Goal: Task Accomplishment & Management: Use online tool/utility

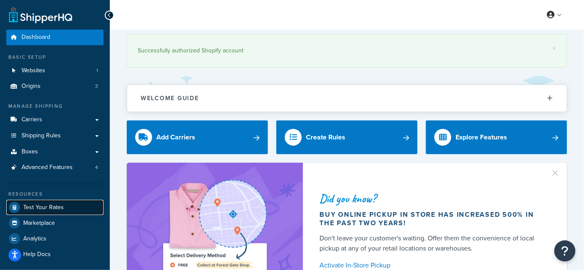
click at [73, 210] on link "Test Your Rates" at bounding box center [54, 207] width 97 height 15
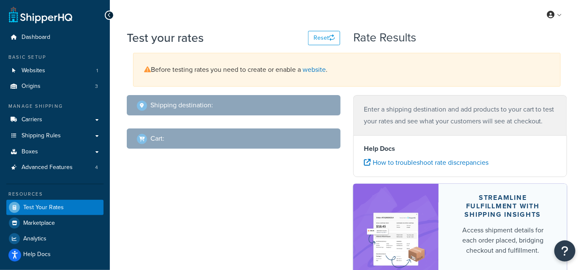
select select "[GEOGRAPHIC_DATA]"
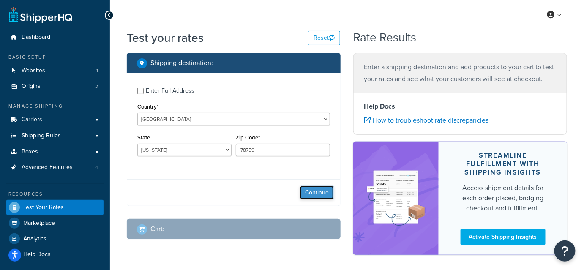
click at [322, 194] on button "Continue" at bounding box center [317, 193] width 34 height 14
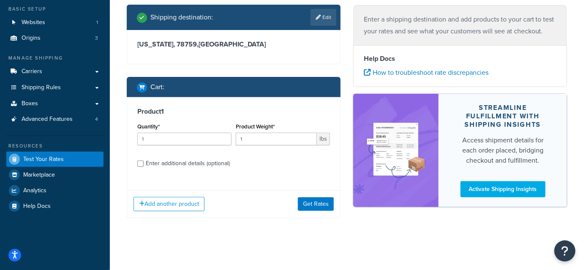
scroll to position [50, 0]
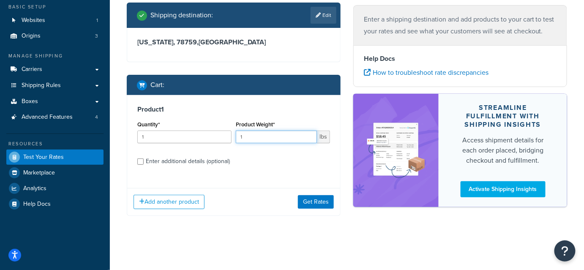
drag, startPoint x: 271, startPoint y: 140, endPoint x: 181, endPoint y: 138, distance: 90.5
click at [180, 138] on div "Quantity* 1 Product Weight* 1 lbs" at bounding box center [233, 134] width 197 height 31
type input "61"
click at [182, 159] on div "Enter additional details (optional)" at bounding box center [188, 162] width 84 height 12
click at [144, 159] on input "Enter additional details (optional)" at bounding box center [140, 162] width 6 height 6
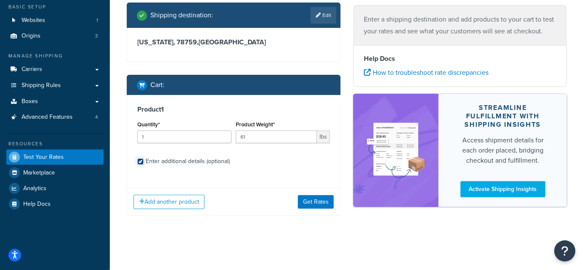
checkbox input "true"
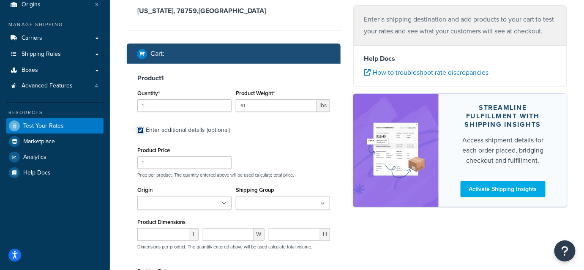
scroll to position [127, 0]
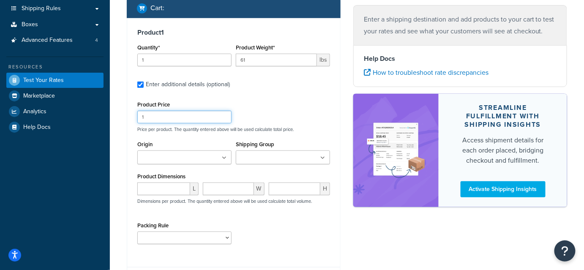
drag, startPoint x: 158, startPoint y: 118, endPoint x: 80, endPoint y: 137, distance: 80.5
click at [80, 137] on div "Dashboard Basic Setup Websites 1 Origins 3 Manage Shipping Carriers Carriers Al…" at bounding box center [292, 111] width 584 height 477
click at [172, 178] on label "Product Dimensions" at bounding box center [161, 176] width 48 height 6
click at [182, 184] on input "number" at bounding box center [163, 189] width 53 height 13
paste input "21.60"
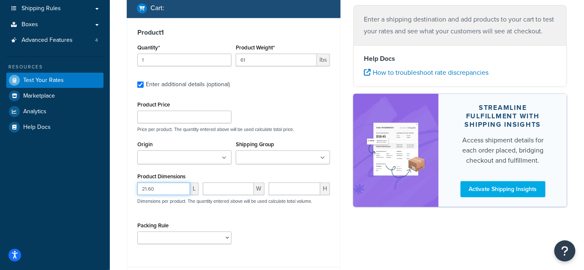
type input "21.60"
click at [213, 189] on input "number" at bounding box center [228, 189] width 51 height 13
paste input "17.70"
type input "17.70"
click at [292, 189] on input "number" at bounding box center [295, 189] width 52 height 13
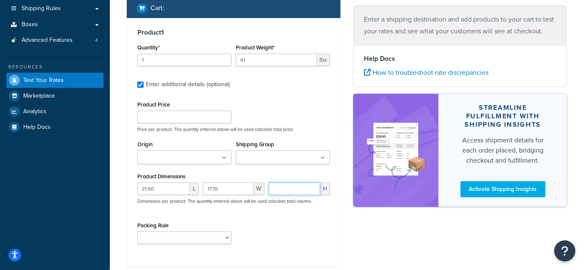
paste input "17.70"
type input "17.70"
click at [197, 239] on select "test" at bounding box center [184, 238] width 94 height 13
select select "65687"
click at [137, 232] on select "test" at bounding box center [184, 238] width 94 height 13
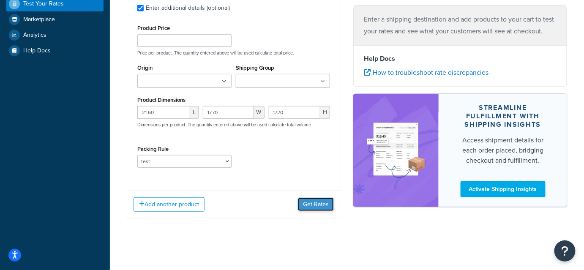
click at [308, 208] on button "Get Rates" at bounding box center [316, 205] width 36 height 14
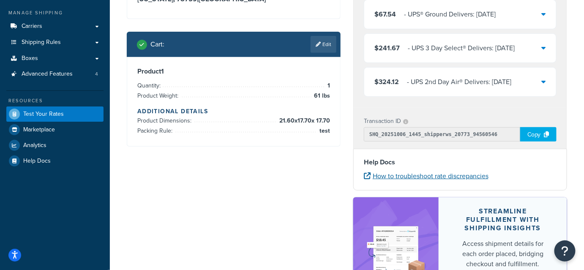
scroll to position [0, 0]
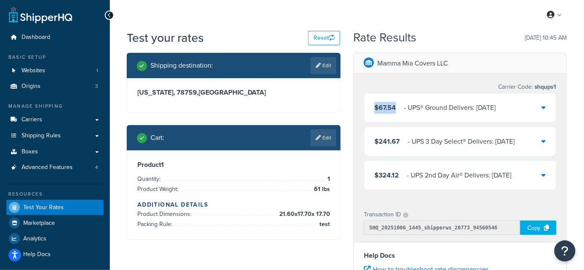
drag, startPoint x: 394, startPoint y: 110, endPoint x: 376, endPoint y: 112, distance: 18.7
click at [376, 112] on span "$67.54" at bounding box center [386, 108] width 22 height 10
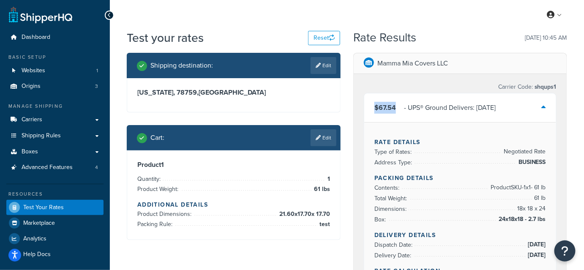
copy span "$67.54"
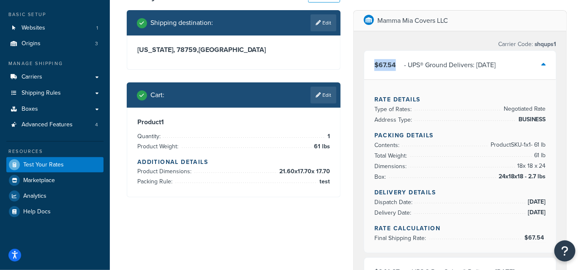
scroll to position [115, 0]
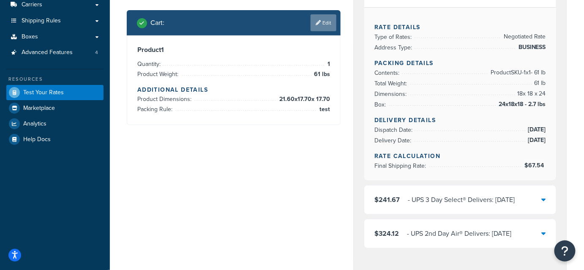
click at [327, 24] on link "Edit" at bounding box center [324, 22] width 26 height 17
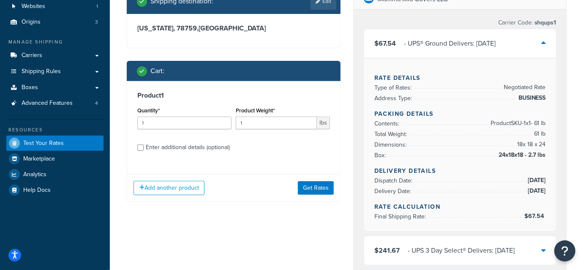
scroll to position [0, 0]
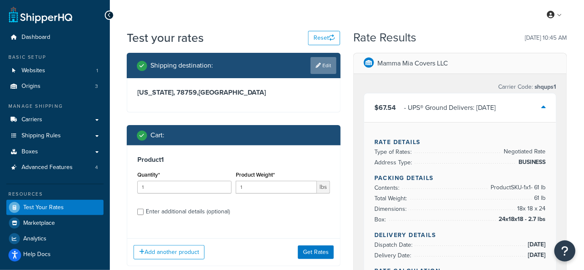
click at [320, 68] on link "Edit" at bounding box center [324, 65] width 26 height 17
select select "[GEOGRAPHIC_DATA]"
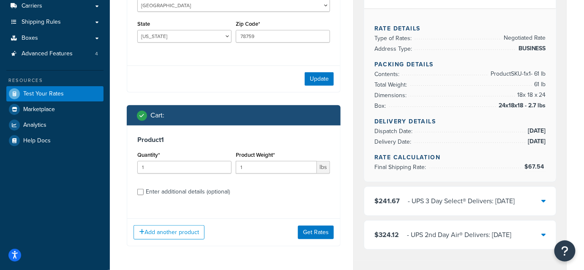
scroll to position [115, 0]
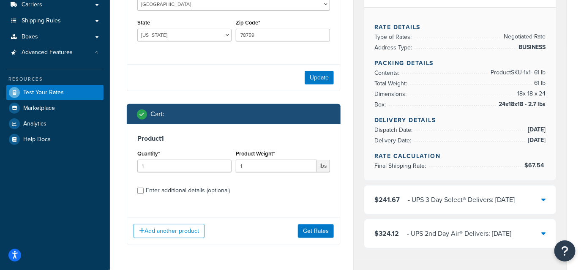
click at [161, 190] on div "Enter additional details (optional)" at bounding box center [188, 191] width 84 height 12
click at [144, 190] on input "Enter additional details (optional)" at bounding box center [140, 191] width 6 height 6
checkbox input "true"
select select "65687"
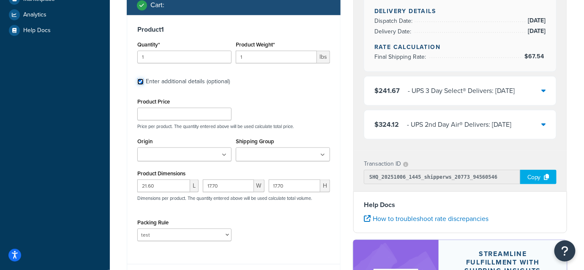
scroll to position [230, 0]
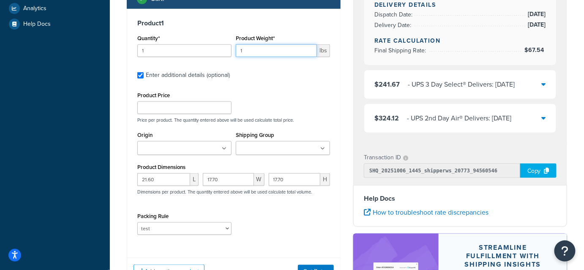
drag, startPoint x: 253, startPoint y: 53, endPoint x: 222, endPoint y: 56, distance: 31.4
click at [228, 57] on div "Quantity* 1 Product Weight* 1 lbs" at bounding box center [233, 48] width 197 height 31
click at [222, 56] on input "1" at bounding box center [184, 50] width 94 height 13
drag, startPoint x: 263, startPoint y: 44, endPoint x: 234, endPoint y: 50, distance: 29.4
click at [234, 50] on div "Product Weight* 1 lbs" at bounding box center [283, 48] width 98 height 31
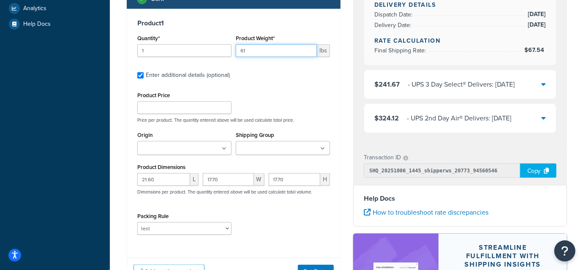
type input "61"
drag, startPoint x: 179, startPoint y: 55, endPoint x: 131, endPoint y: 55, distance: 47.8
click at [131, 55] on div "Product 1 Quantity* 1 Product Weight* 61 lbs Enter additional details (optional…" at bounding box center [233, 130] width 213 height 243
click at [115, 54] on div "Test your rates Reset Rate Results [DATE] 10:45 AM Shipping destination : Enter…" at bounding box center [347, 87] width 474 height 577
click at [268, 66] on div "Product 1 Quantity* 1 Product Weight* 61 lbs Enter additional details (optional…" at bounding box center [233, 130] width 213 height 243
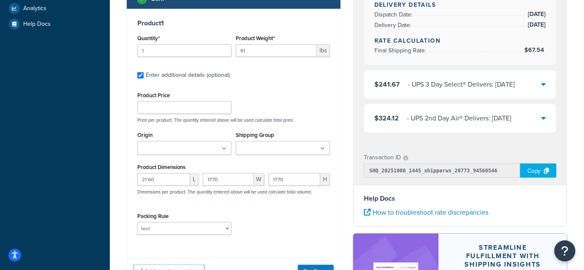
click at [257, 150] on input "Shipping Group" at bounding box center [275, 148] width 75 height 9
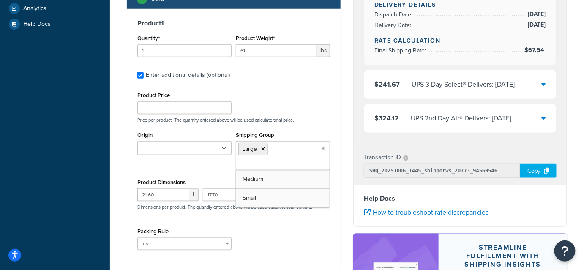
click at [273, 117] on p "Price per product. The quantity entered above will be used calculate total pric…" at bounding box center [233, 120] width 197 height 6
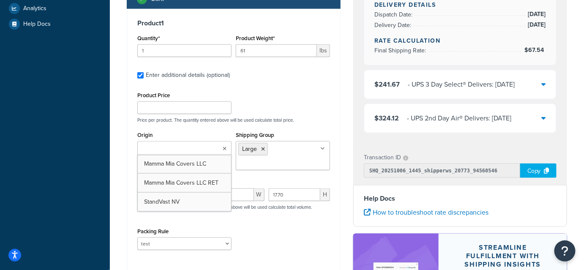
click at [153, 153] on input "Origin" at bounding box center [177, 148] width 75 height 9
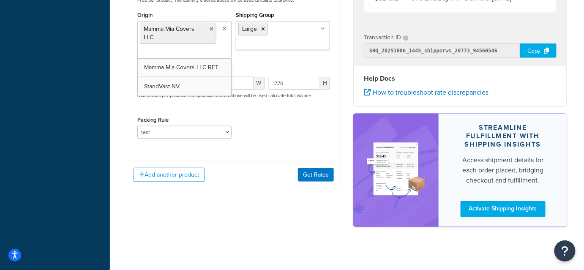
scroll to position [355, 0]
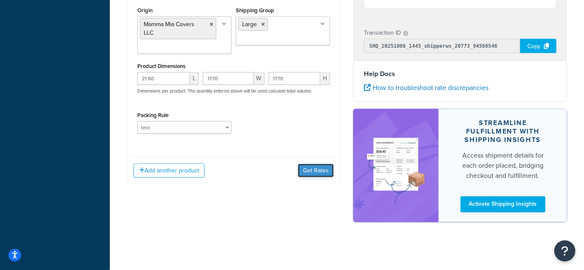
click at [317, 175] on button "Get Rates" at bounding box center [316, 171] width 36 height 14
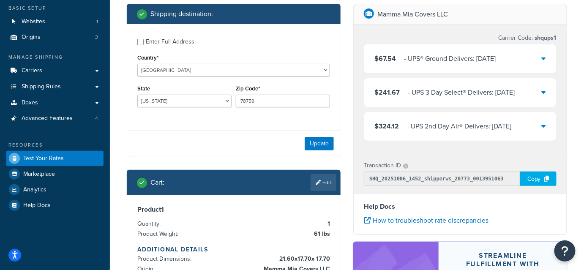
scroll to position [48, 0]
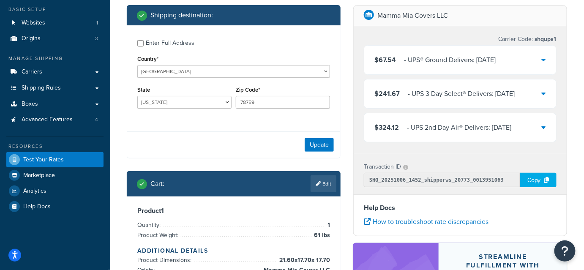
click at [514, 60] on div "$67.54 ‌‌‍‍ - UPS® Ground Delivers: [DATE]" at bounding box center [460, 60] width 192 height 29
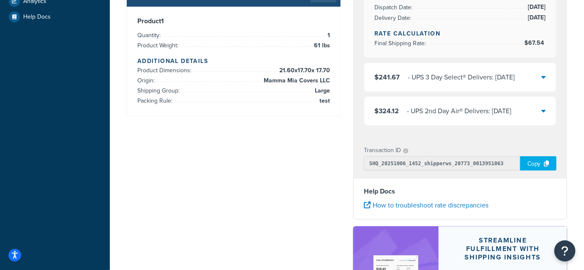
scroll to position [240, 0]
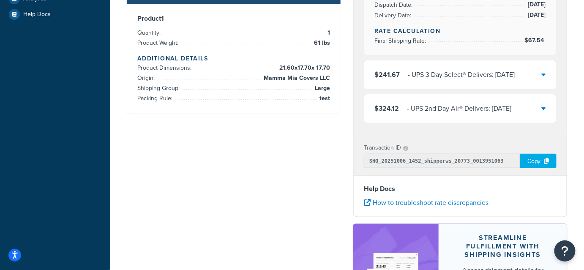
click at [495, 76] on div "‌‌‍‍ - UPS 3 Day Select® Delivers: [DATE]" at bounding box center [461, 75] width 107 height 12
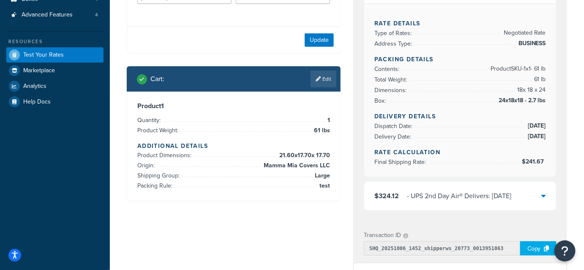
scroll to position [163, 0]
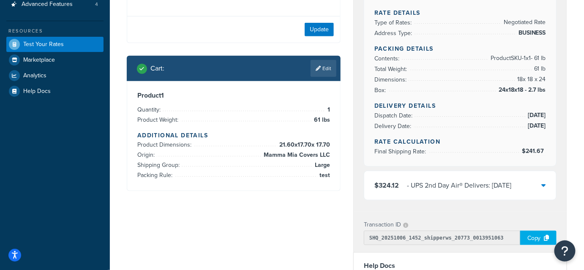
click at [495, 189] on div "‌‌‍‍ - UPS 2nd Day Air® Delivers: [DATE]" at bounding box center [459, 186] width 104 height 12
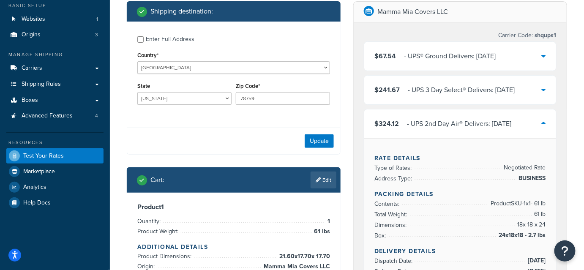
scroll to position [153, 0]
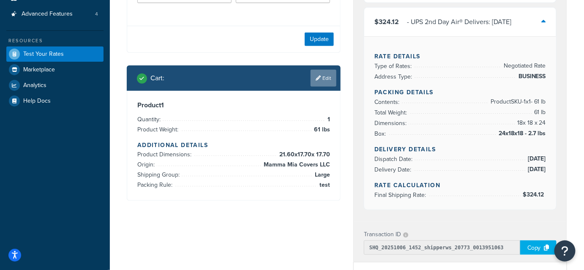
click at [329, 72] on link "Edit" at bounding box center [324, 78] width 26 height 17
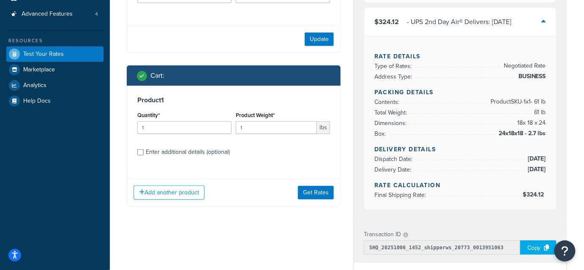
click at [188, 158] on div "Product 1 Quantity* 1 Product Weight* 1 lbs Enter additional details (optional)" at bounding box center [233, 129] width 213 height 87
click at [197, 151] on div "Enter additional details (optional)" at bounding box center [188, 152] width 84 height 12
click at [144, 151] on input "Enter additional details (optional)" at bounding box center [140, 152] width 6 height 6
checkbox input "true"
select select "65687"
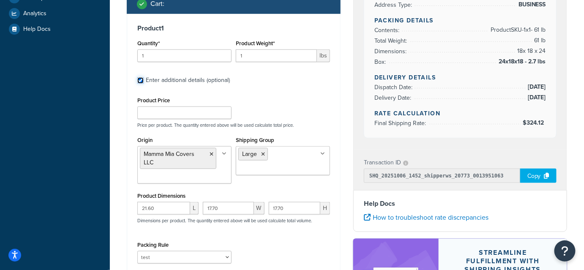
scroll to position [230, 0]
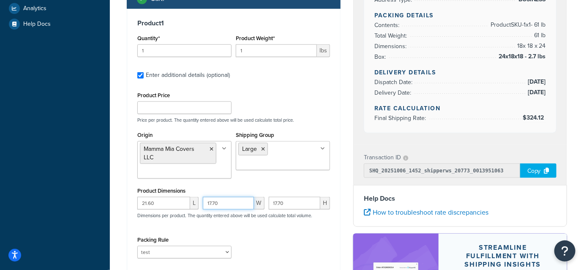
drag, startPoint x: 217, startPoint y: 205, endPoint x: 213, endPoint y: 205, distance: 4.2
click at [213, 205] on input "17.70" at bounding box center [228, 203] width 51 height 13
click at [210, 205] on input "17.5" at bounding box center [228, 203] width 51 height 13
type input "18.5"
click at [280, 210] on div "17.70 H" at bounding box center [300, 206] width 66 height 19
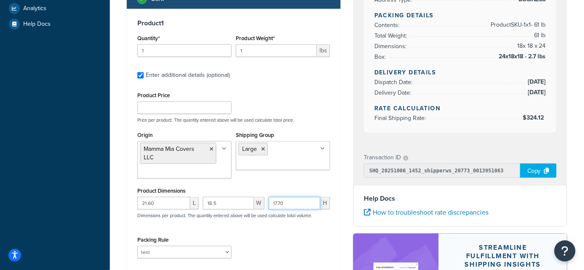
click at [293, 204] on input "17.70" at bounding box center [295, 203] width 52 height 13
drag, startPoint x: 287, startPoint y: 200, endPoint x: 269, endPoint y: 197, distance: 17.5
click at [269, 197] on input "17.70" at bounding box center [295, 203] width 52 height 13
click at [289, 194] on div "Product Dimensions 21.60 L 18.5 W 17.70 H Dimensions per product. The quantity …" at bounding box center [233, 206] width 193 height 43
drag, startPoint x: 278, startPoint y: 205, endPoint x: 268, endPoint y: 205, distance: 9.7
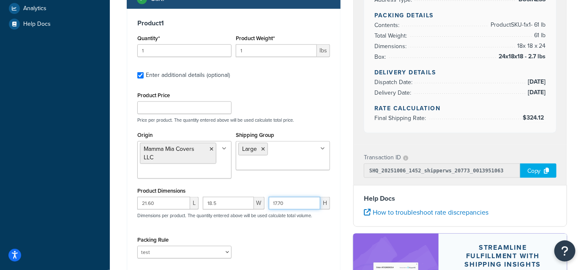
click at [268, 205] on div "17.70 H" at bounding box center [300, 206] width 66 height 19
click at [275, 206] on input "17.70" at bounding box center [295, 203] width 52 height 13
click at [278, 204] on input "17.70" at bounding box center [295, 203] width 52 height 13
drag, startPoint x: 277, startPoint y: 200, endPoint x: 268, endPoint y: 201, distance: 8.9
click at [268, 201] on div "17.70 H" at bounding box center [300, 206] width 66 height 19
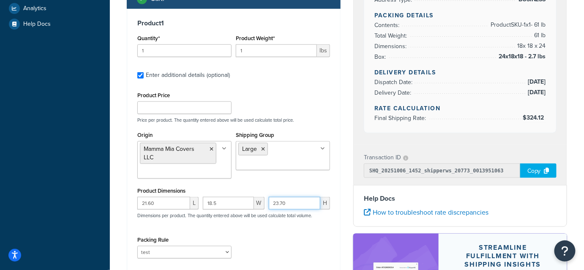
drag, startPoint x: 287, startPoint y: 202, endPoint x: 280, endPoint y: 202, distance: 7.2
click at [280, 202] on input "23.70" at bounding box center [295, 203] width 52 height 13
type input "23.26"
drag, startPoint x: 154, startPoint y: 202, endPoint x: 144, endPoint y: 208, distance: 11.4
click at [144, 208] on input "21.60" at bounding box center [163, 203] width 53 height 13
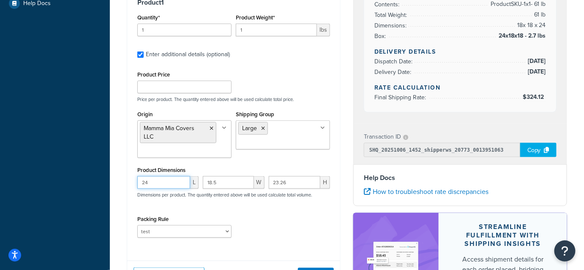
scroll to position [269, 0]
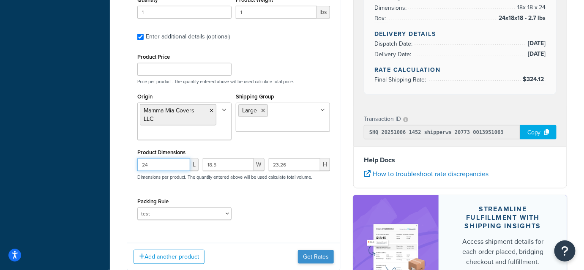
type input "24"
click at [321, 257] on button "Get Rates" at bounding box center [316, 257] width 36 height 14
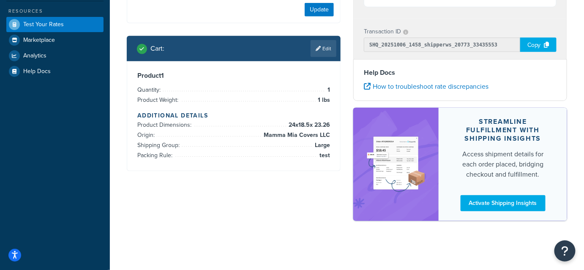
scroll to position [0, 0]
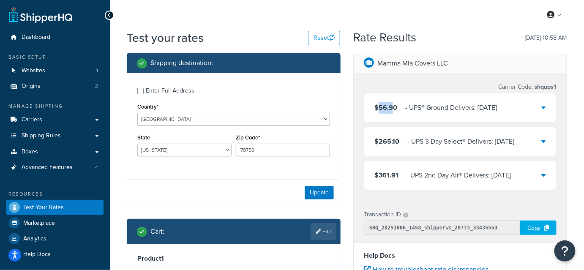
drag, startPoint x: 392, startPoint y: 109, endPoint x: 379, endPoint y: 108, distance: 13.6
click at [379, 108] on span "$56.90" at bounding box center [386, 108] width 23 height 10
copy span "56.9"
